Goal: Information Seeking & Learning: Learn about a topic

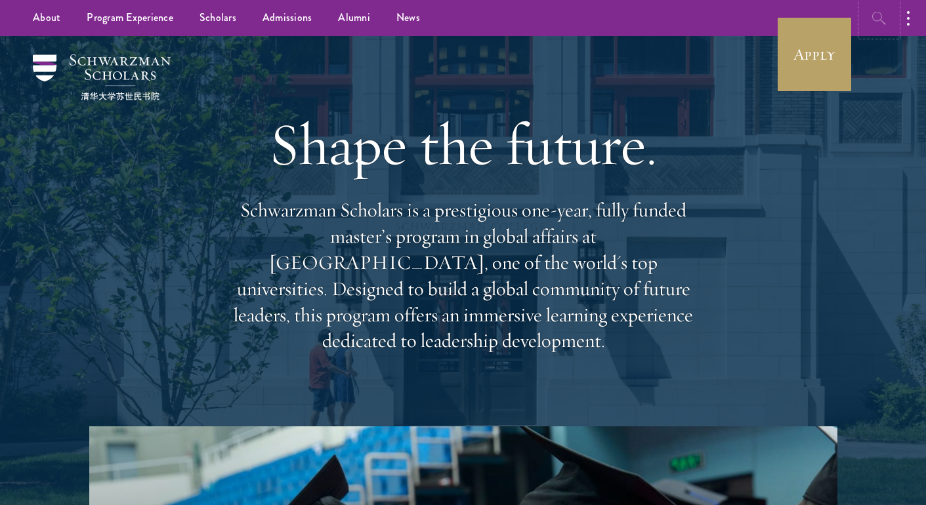
click at [881, 16] on icon "button" at bounding box center [879, 18] width 16 height 16
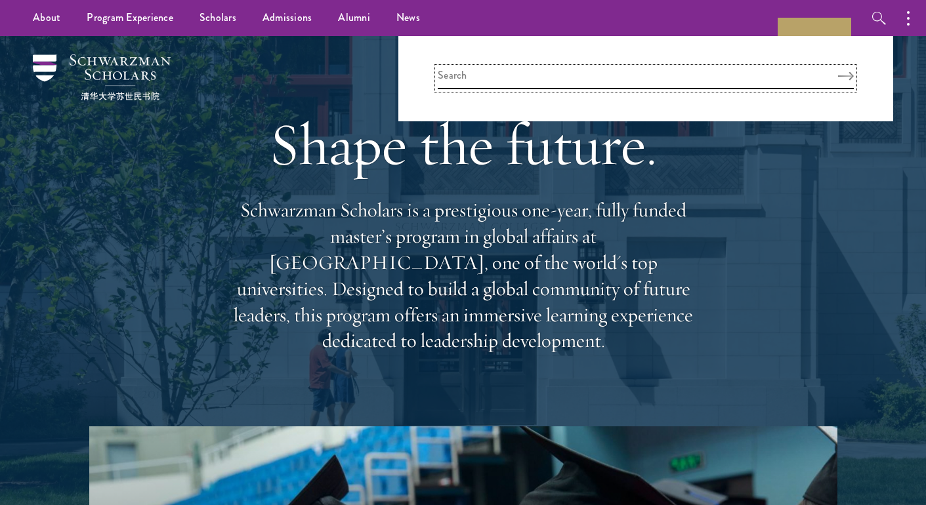
click at [775, 77] on input "search" at bounding box center [646, 79] width 416 height 22
type input "africa"
click at [838, 72] on button "Search" at bounding box center [846, 76] width 16 height 9
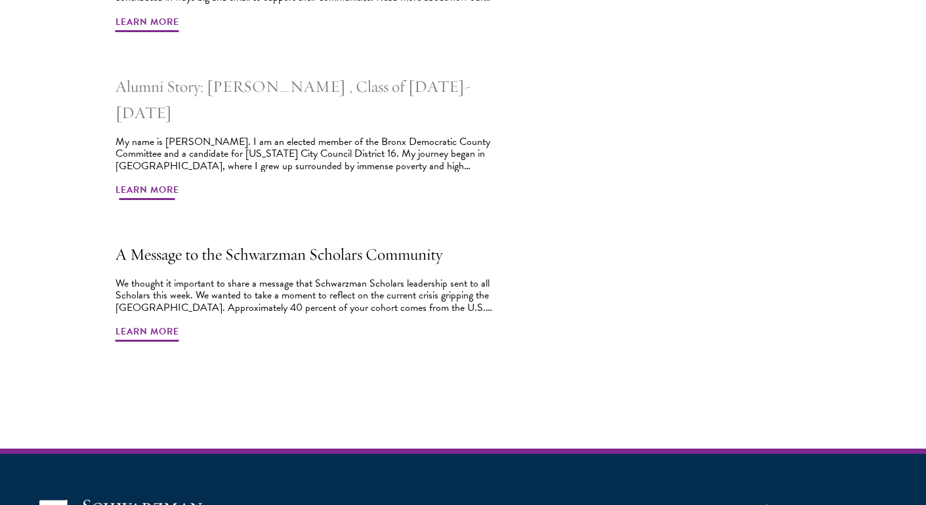
scroll to position [1696, 0]
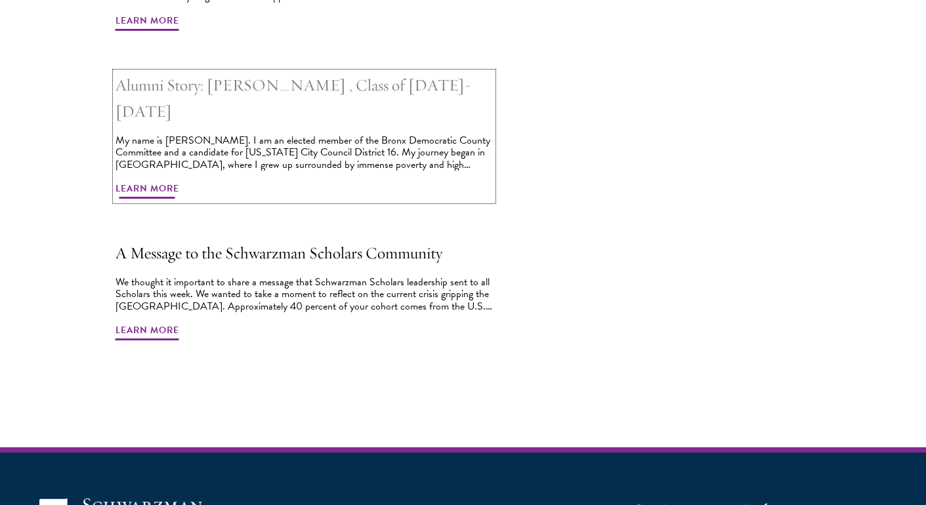
click at [249, 91] on h2 "Alumni Story: Abdourahamane Diallo , Class of 2019-2020" at bounding box center [303, 98] width 377 height 52
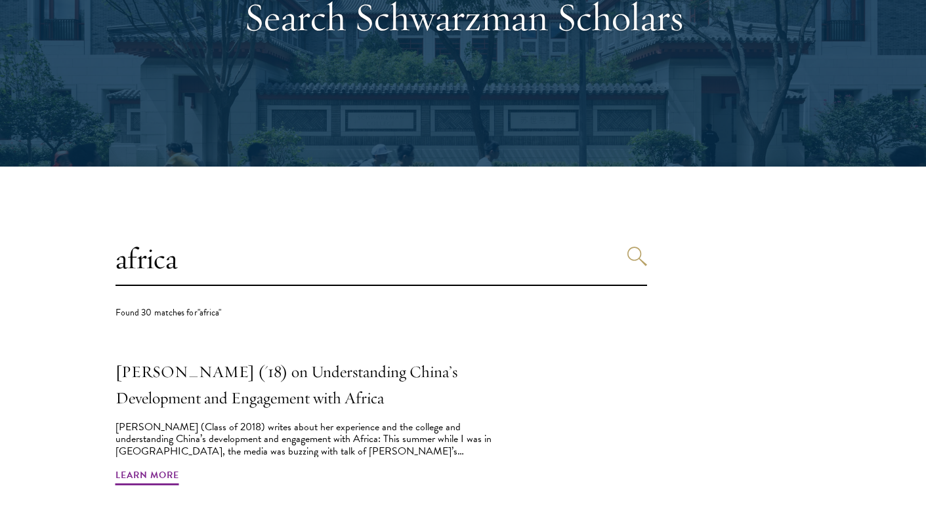
scroll to position [170, 0]
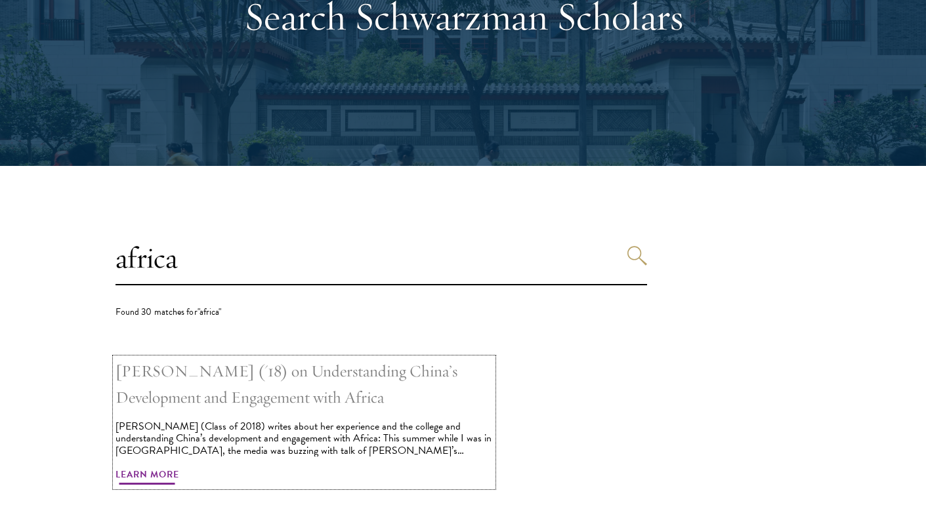
click at [195, 387] on h2 "Zahra Baitie ('18) on Understanding China’s Development and Engagement with Afr…" at bounding box center [303, 384] width 377 height 52
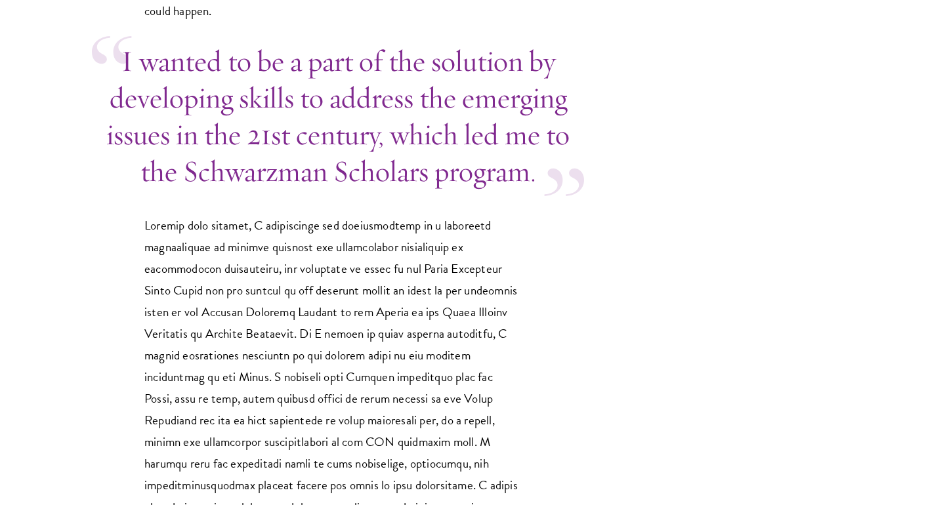
scroll to position [1349, 0]
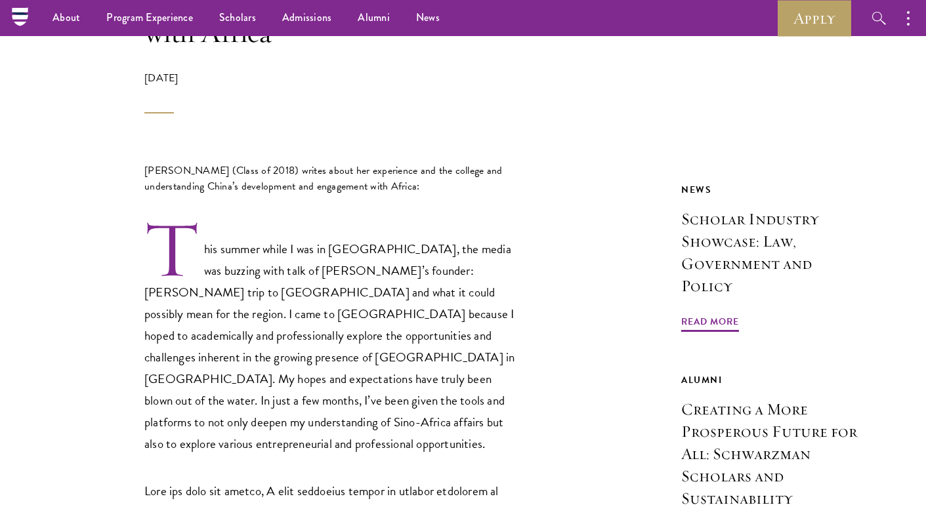
scroll to position [402, 0]
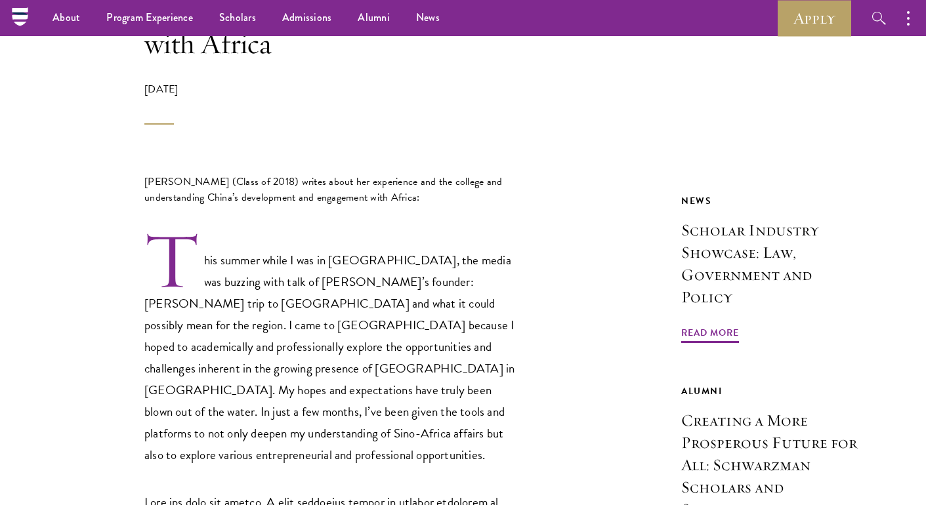
click at [381, 268] on p "This summer while I was in [GEOGRAPHIC_DATA], the media was buzzing with talk o…" at bounding box center [331, 348] width 374 height 236
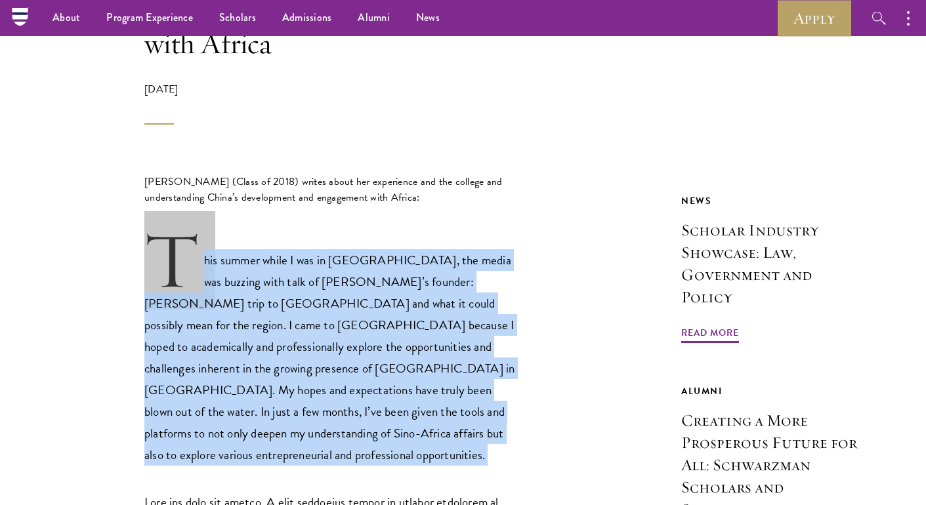
click at [381, 268] on p "This summer while I was in [GEOGRAPHIC_DATA], the media was buzzing with talk o…" at bounding box center [331, 348] width 374 height 236
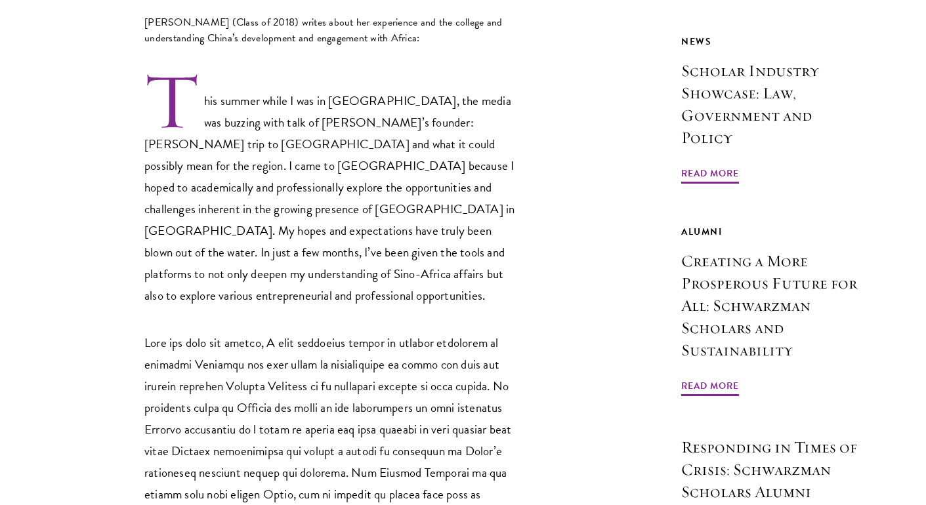
scroll to position [560, 0]
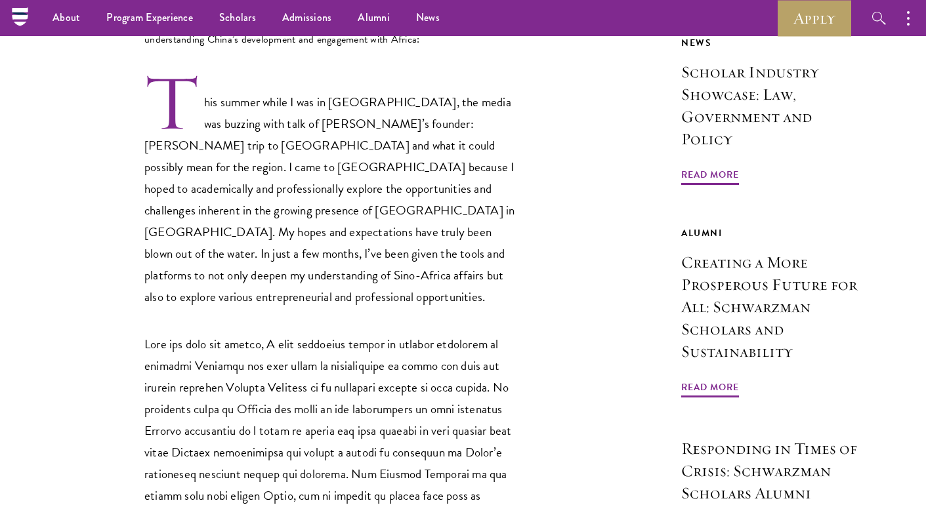
click at [381, 268] on p "This summer while I was in [GEOGRAPHIC_DATA], the media was buzzing with talk o…" at bounding box center [331, 190] width 374 height 236
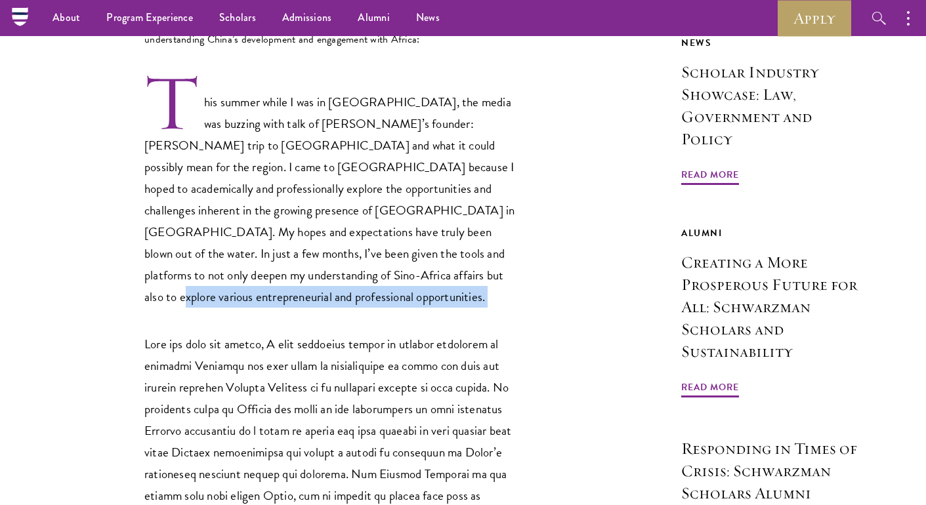
click at [381, 268] on p "This summer while I was in [GEOGRAPHIC_DATA], the media was buzzing with talk o…" at bounding box center [331, 190] width 374 height 236
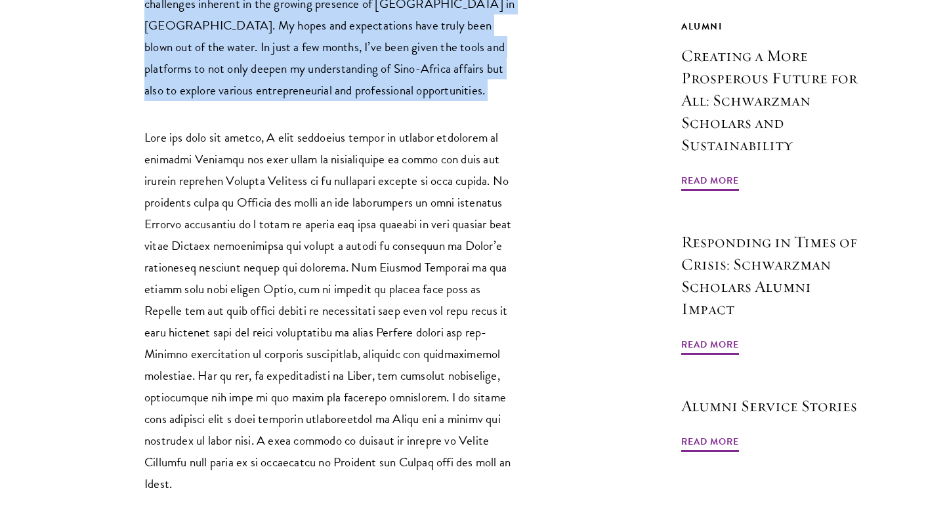
scroll to position [768, 0]
click at [381, 268] on p at bounding box center [331, 309] width 374 height 369
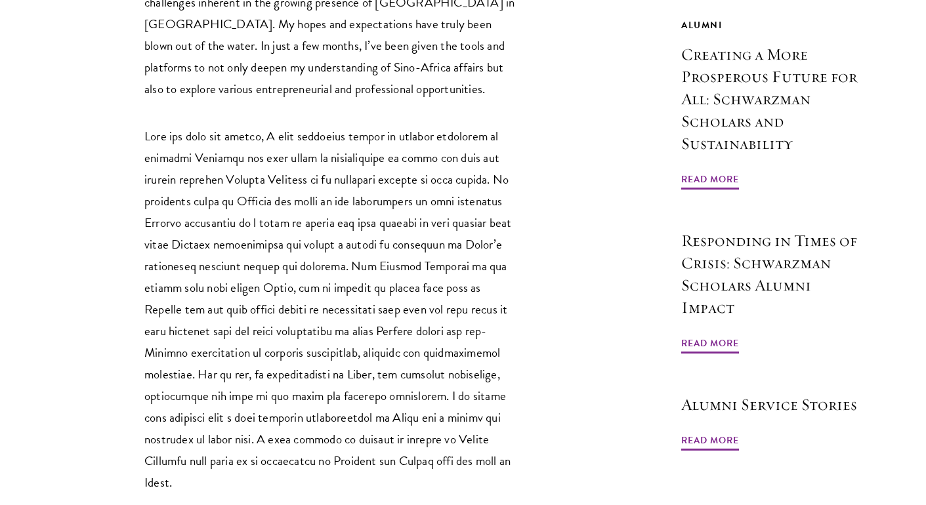
click at [381, 268] on p at bounding box center [331, 309] width 374 height 369
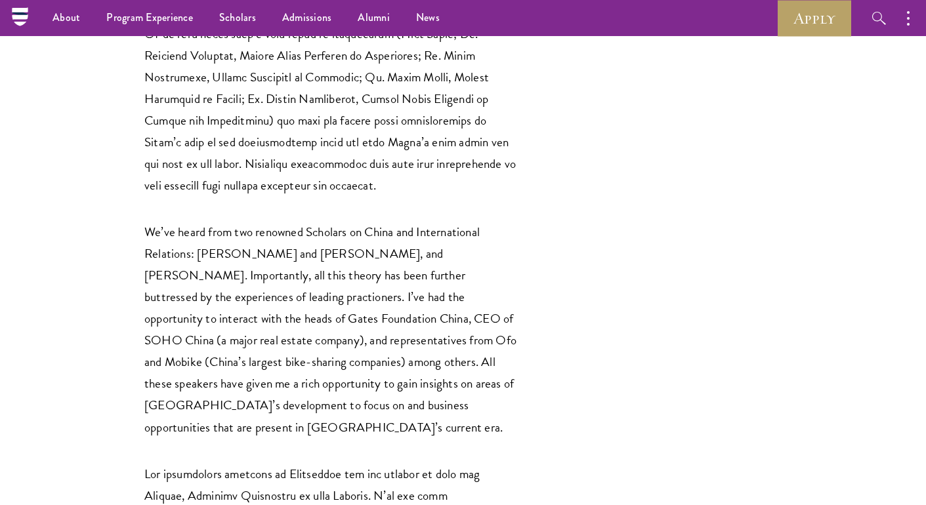
scroll to position [1436, 0]
click at [381, 268] on p "We’ve heard from two renowned Scholars on China and International Relations: [P…" at bounding box center [331, 330] width 374 height 217
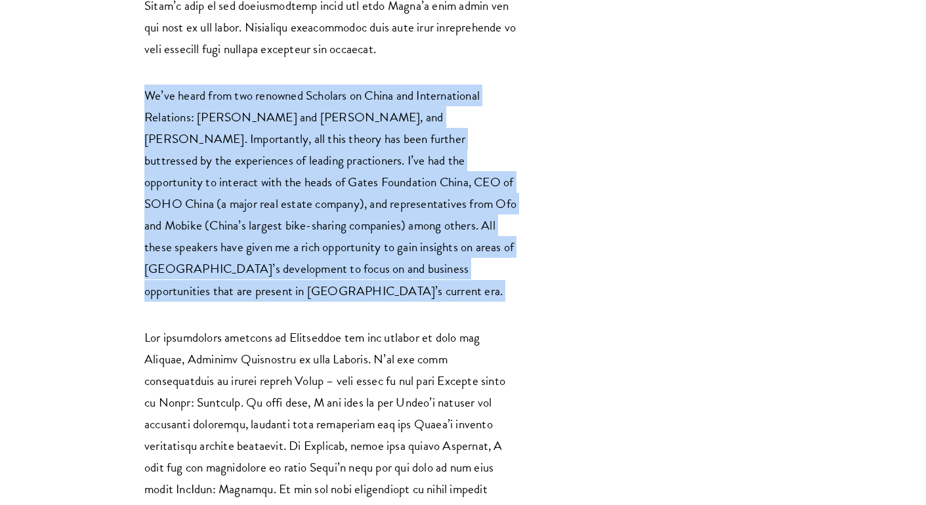
scroll to position [1578, 0]
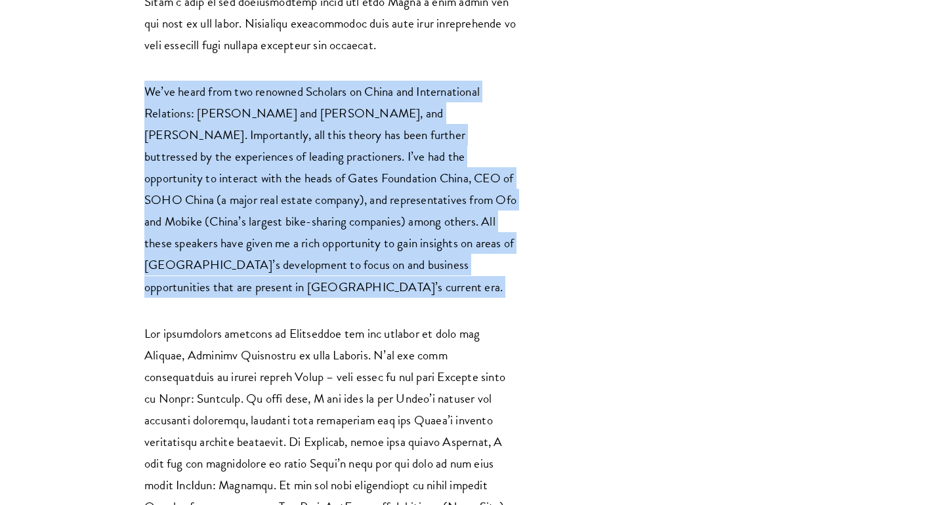
click at [381, 268] on div "[PERSON_NAME] (Class of 2018) writes about her experience and the college and u…" at bounding box center [331, 473] width 374 height 2951
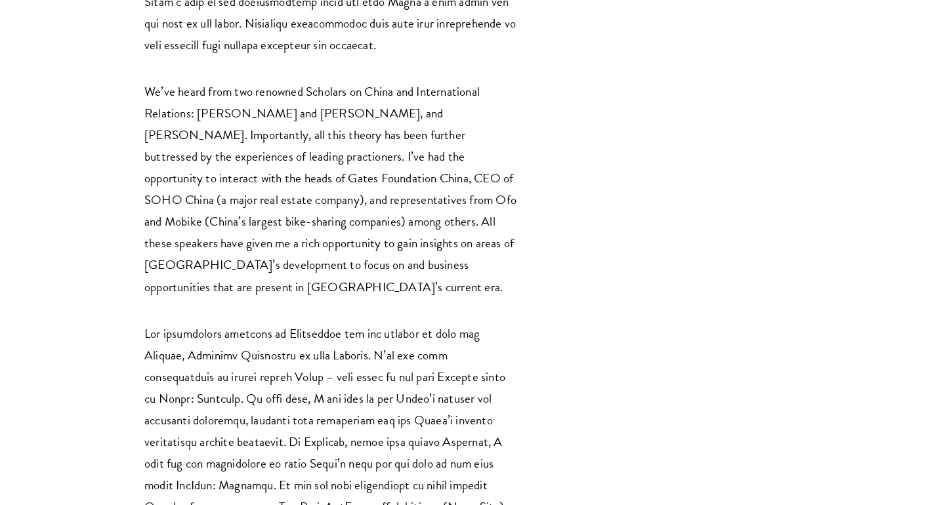
click at [381, 268] on div "[PERSON_NAME] (Class of 2018) writes about her experience and the college and u…" at bounding box center [331, 473] width 374 height 2951
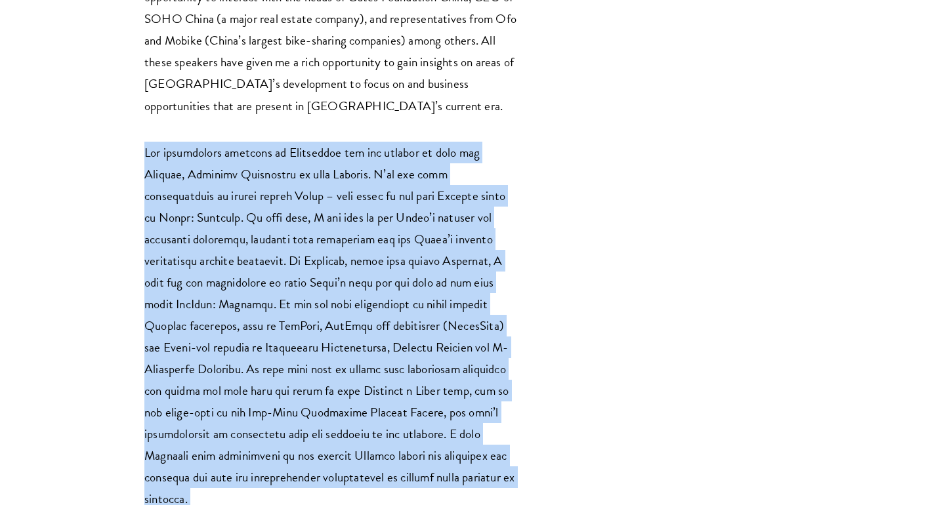
scroll to position [1762, 0]
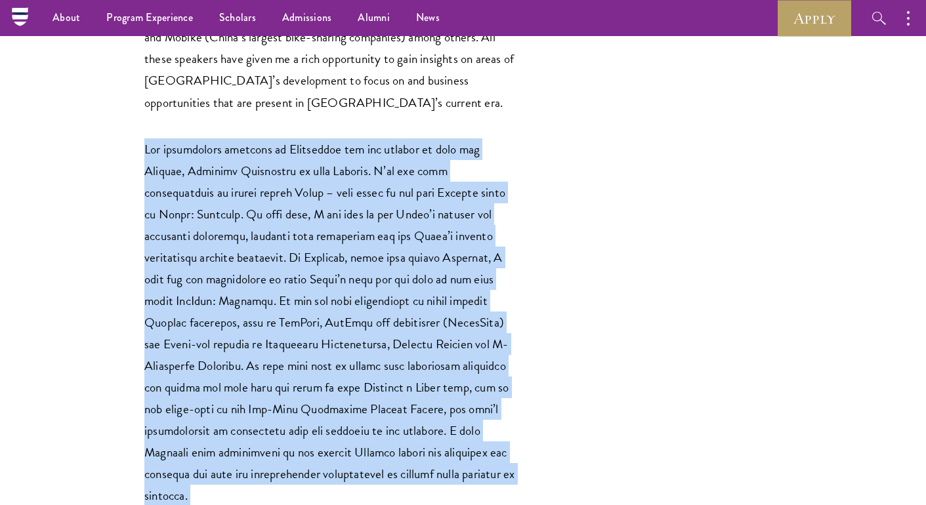
click at [381, 268] on p at bounding box center [331, 322] width 374 height 369
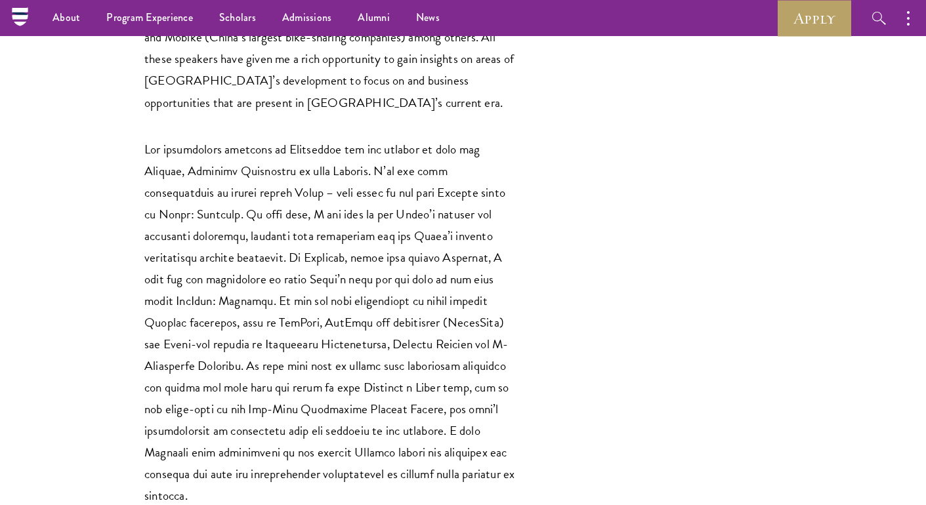
click at [381, 268] on p at bounding box center [331, 322] width 374 height 369
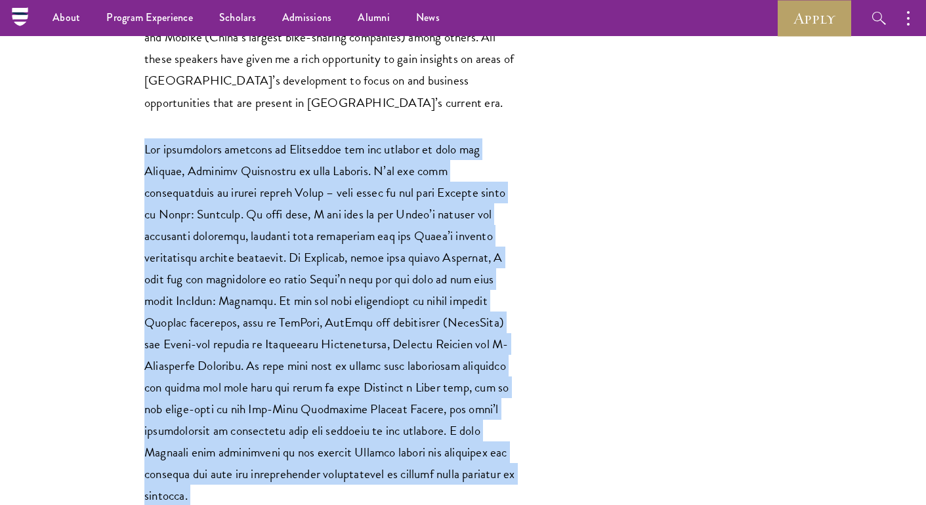
click at [360, 212] on p at bounding box center [331, 322] width 374 height 369
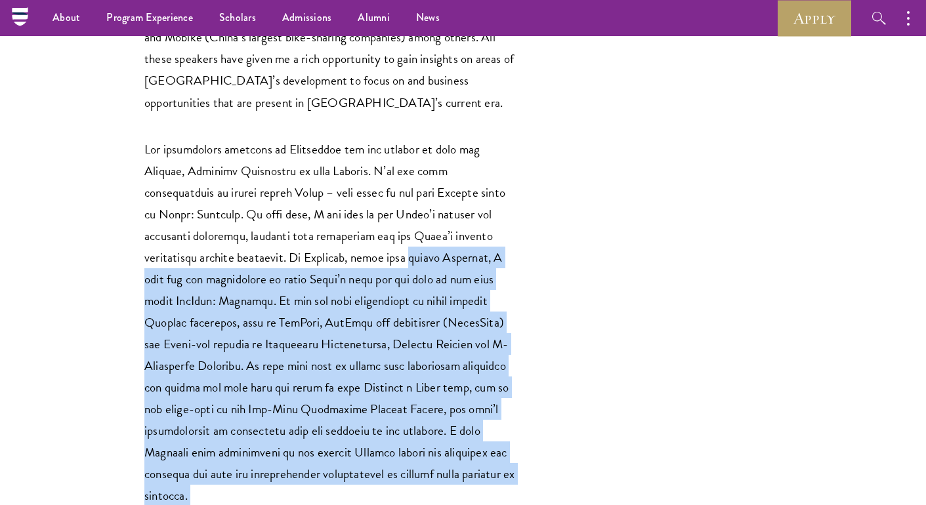
drag, startPoint x: 355, startPoint y: 206, endPoint x: 406, endPoint y: 438, distance: 237.1
click at [408, 438] on div "[PERSON_NAME] (Class of 2018) writes about her experience and the college and u…" at bounding box center [331, 289] width 374 height 2951
click at [406, 438] on div "[PERSON_NAME] (Class of 2018) writes about her experience and the college and u…" at bounding box center [331, 289] width 374 height 2951
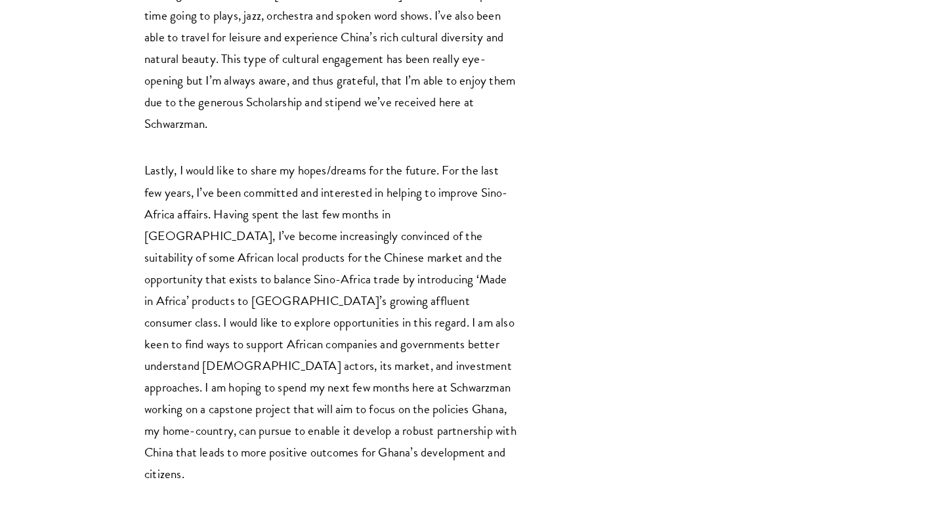
scroll to position [2707, 0]
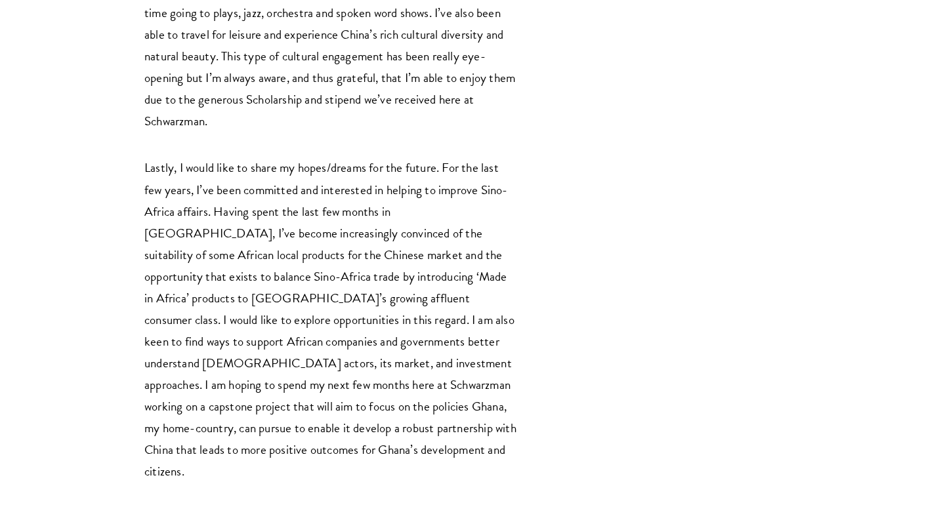
click at [381, 188] on p "Lastly, I would like to share my hopes/dreams for the future. For the last few …" at bounding box center [331, 319] width 374 height 325
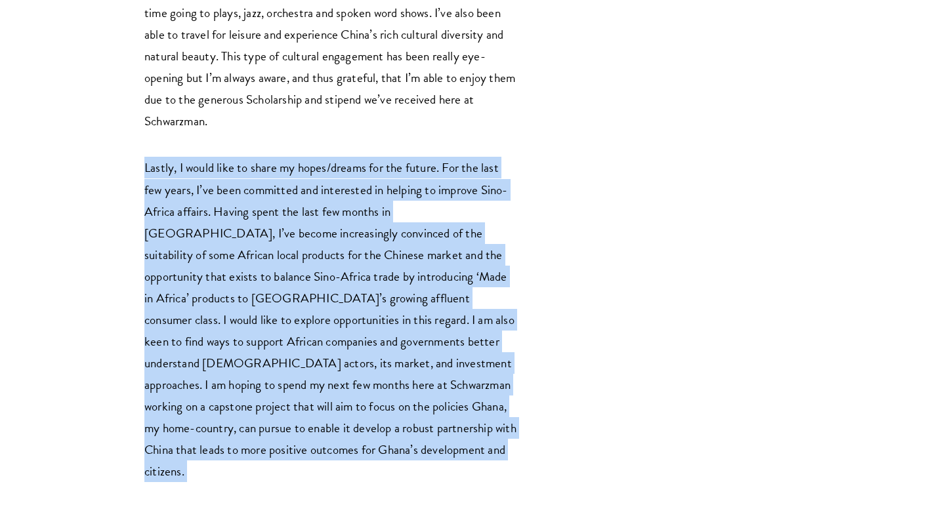
click at [381, 188] on p "Lastly, I would like to share my hopes/dreams for the future. For the last few …" at bounding box center [331, 319] width 374 height 325
click at [390, 157] on p "Lastly, I would like to share my hopes/dreams for the future. For the last few …" at bounding box center [331, 319] width 374 height 325
drag, startPoint x: 377, startPoint y: 50, endPoint x: 574, endPoint y: 326, distance: 338.9
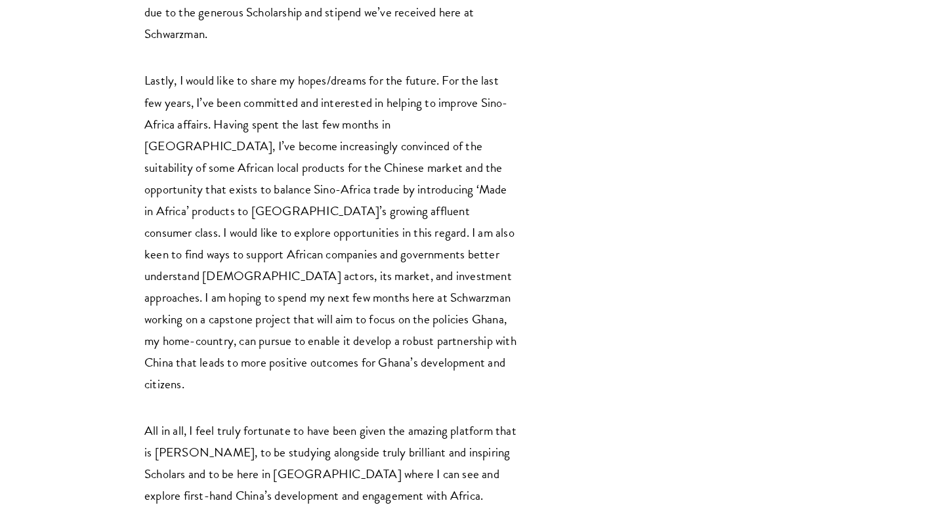
scroll to position [2796, 0]
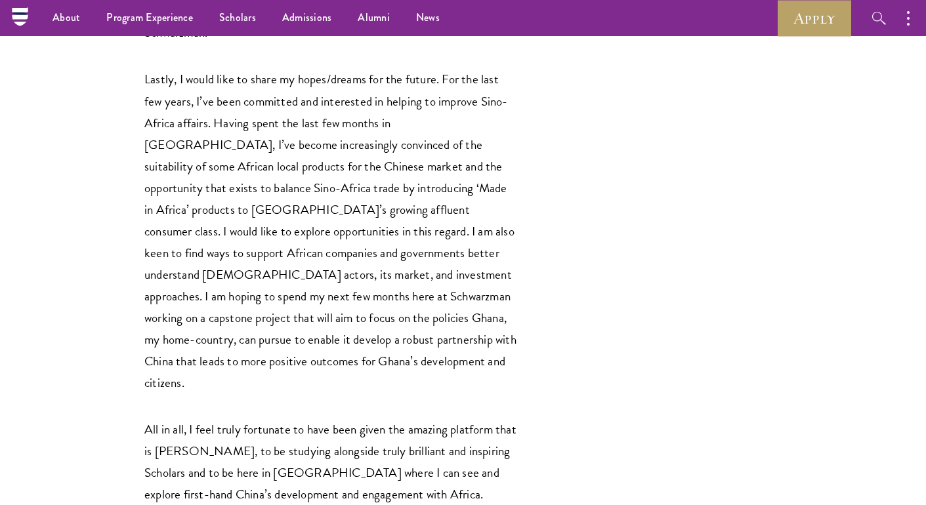
click at [453, 419] on p "All in all, I feel truly fortunate to have been given the amazing platform that…" at bounding box center [331, 462] width 374 height 87
